Goal: Task Accomplishment & Management: Manage account settings

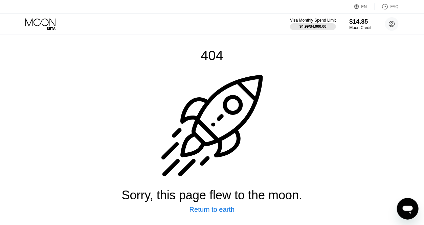
click at [219, 214] on div "Return to earth" at bounding box center [211, 210] width 45 height 8
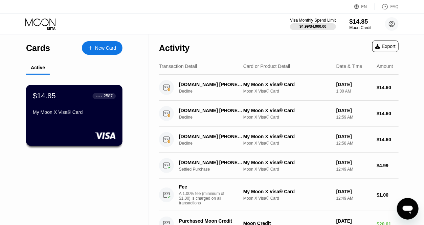
click at [75, 121] on div "$14.85 ● ● ● ● 2587 My Moon X Visa® Card" at bounding box center [74, 115] width 97 height 61
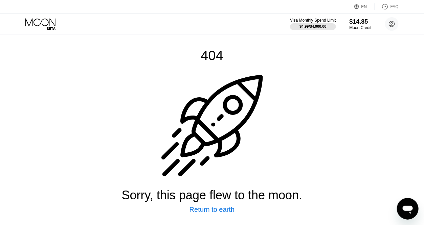
click at [213, 214] on div "Return to earth" at bounding box center [211, 210] width 45 height 8
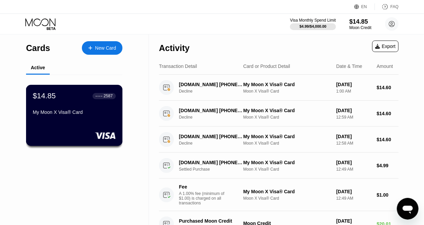
click at [77, 118] on div "My Moon X Visa® Card" at bounding box center [74, 114] width 83 height 8
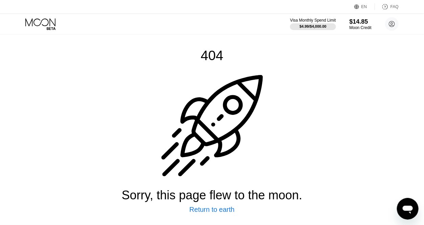
click at [221, 214] on div "Return to earth" at bounding box center [211, 210] width 45 height 8
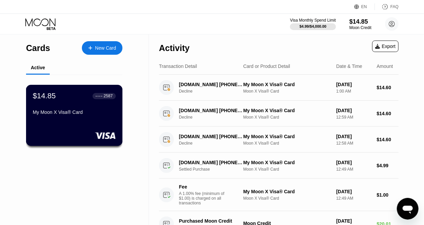
click at [79, 123] on div "$14.85 ● ● ● ● 2587 My Moon X Visa® Card" at bounding box center [74, 115] width 97 height 61
